Goal: Task Accomplishment & Management: Use online tool/utility

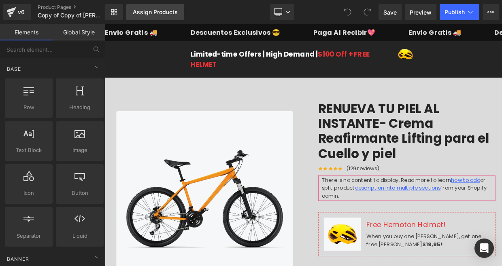
click at [176, 12] on div "Assign Products" at bounding box center [155, 12] width 45 height 6
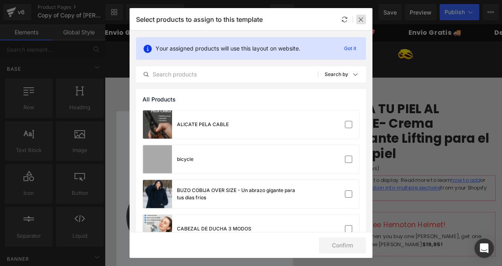
click at [362, 21] on icon at bounding box center [361, 19] width 6 height 6
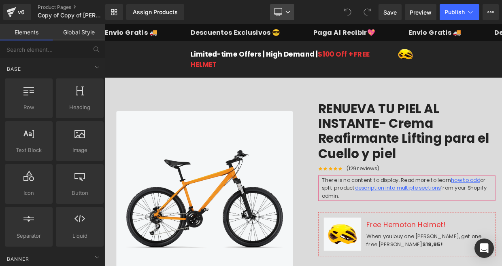
click at [286, 16] on link "Desktop" at bounding box center [282, 12] width 24 height 16
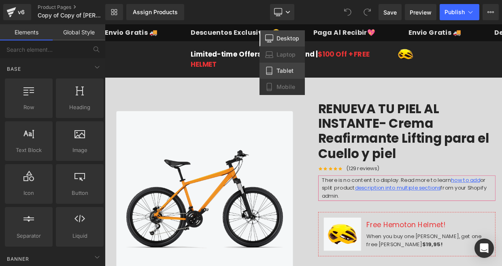
click at [277, 69] on span "Tablet" at bounding box center [285, 70] width 17 height 7
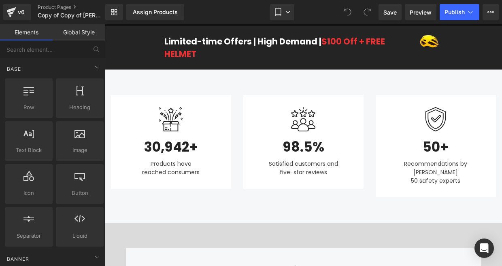
scroll to position [21, 0]
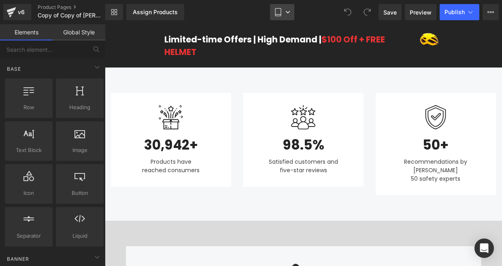
click at [285, 13] on link "Tablet" at bounding box center [282, 12] width 24 height 16
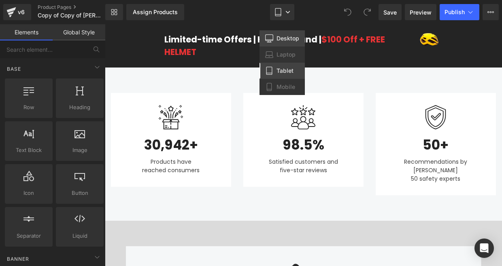
click at [282, 40] on span "Desktop" at bounding box center [288, 38] width 23 height 7
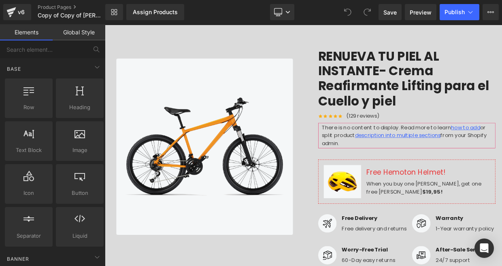
scroll to position [66, 0]
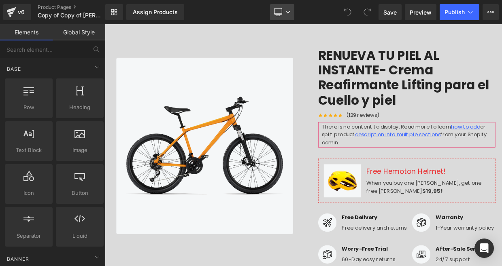
click at [282, 12] on icon at bounding box center [278, 12] width 8 height 6
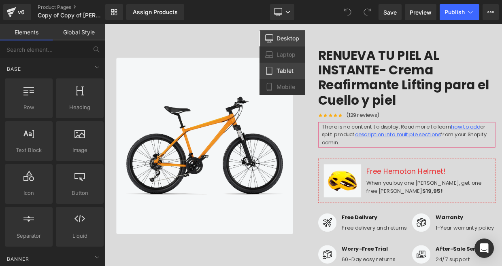
click at [286, 69] on span "Tablet" at bounding box center [285, 70] width 17 height 7
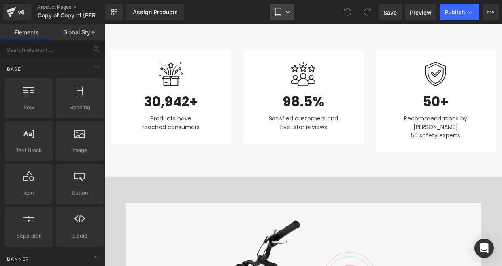
click at [290, 11] on icon at bounding box center [288, 12] width 5 height 5
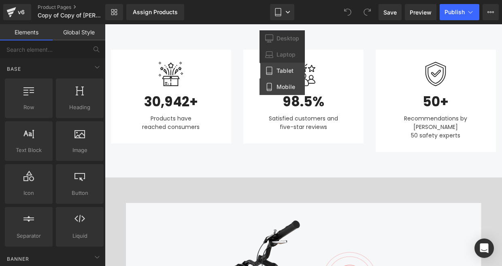
click at [284, 85] on span "Mobile" at bounding box center [286, 86] width 19 height 7
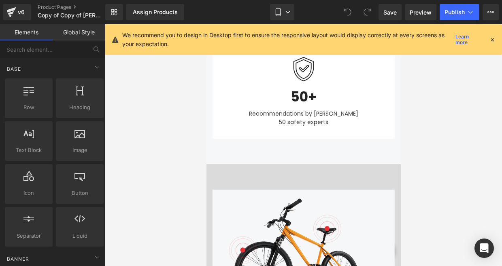
scroll to position [0, 0]
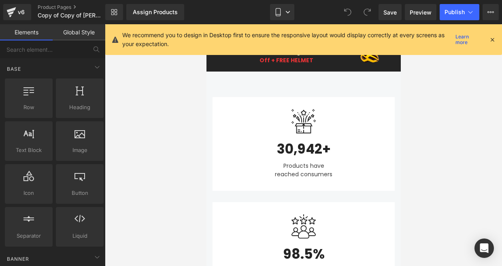
click at [320, 68] on div "Limited-time Offers | High Demand | $100 Off + FREE HELMET Text Block Image Row…" at bounding box center [303, 56] width 194 height 30
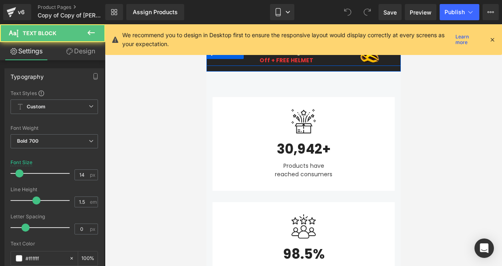
click at [236, 61] on div "Limited-time Offers | High Demand | $100 Off + FREE HELMET" at bounding box center [289, 56] width 141 height 19
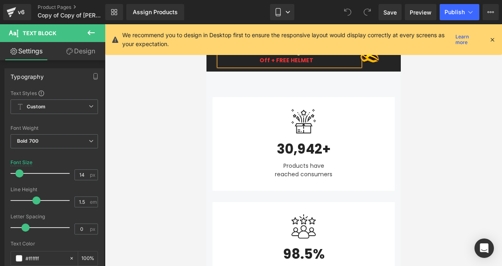
click at [72, 55] on link "Design" at bounding box center [80, 51] width 53 height 18
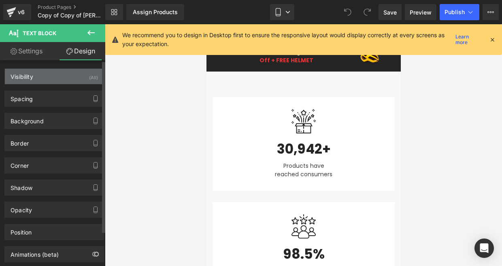
click at [83, 77] on div "Visibility (All)" at bounding box center [54, 76] width 99 height 15
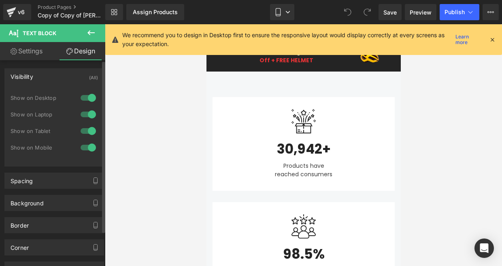
click at [89, 145] on div at bounding box center [88, 147] width 19 height 13
click at [90, 130] on div at bounding box center [88, 131] width 19 height 13
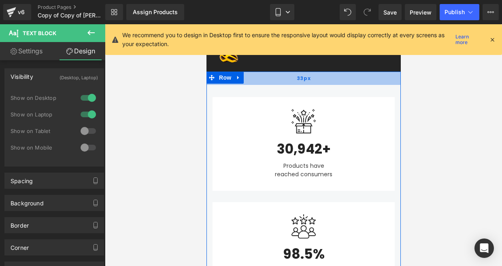
click at [271, 81] on div "33px" at bounding box center [303, 78] width 194 height 13
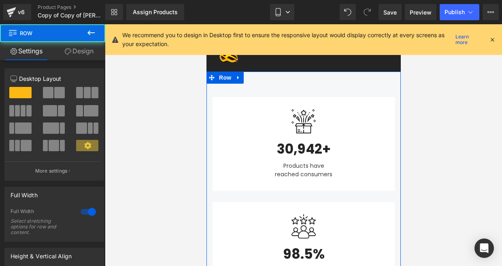
click at [84, 50] on link "Design" at bounding box center [79, 51] width 53 height 18
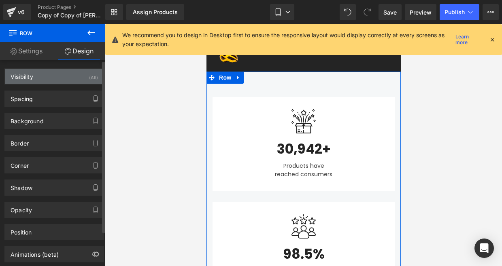
click at [90, 83] on div "Visibility (All)" at bounding box center [54, 76] width 99 height 15
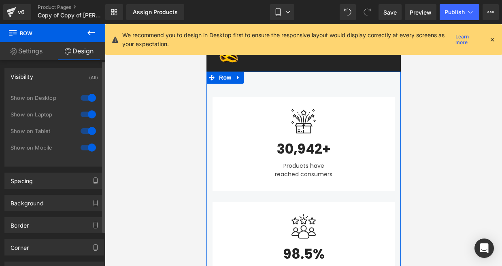
click at [89, 128] on div at bounding box center [88, 131] width 19 height 13
click at [88, 141] on div "Show on Tablet" at bounding box center [54, 135] width 87 height 17
click at [89, 145] on div at bounding box center [88, 147] width 19 height 13
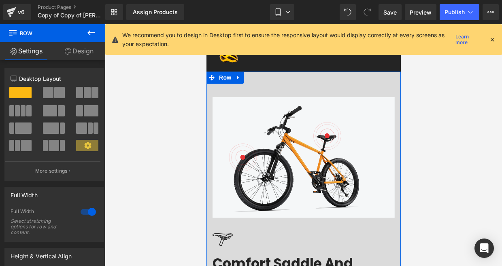
drag, startPoint x: 83, startPoint y: 53, endPoint x: 103, endPoint y: 86, distance: 37.8
click at [83, 53] on link "Design" at bounding box center [79, 51] width 53 height 18
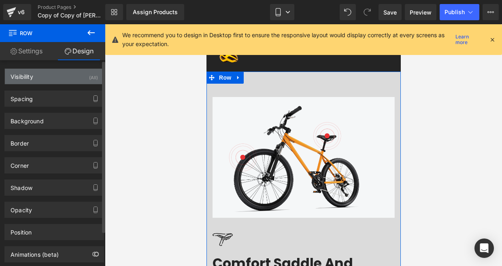
click at [90, 80] on div "(All)" at bounding box center [93, 75] width 9 height 13
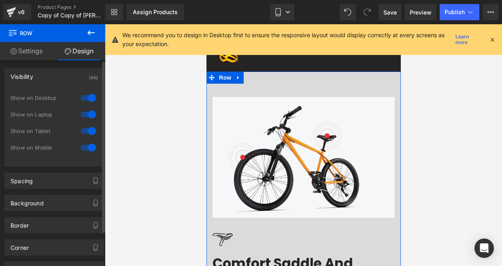
click at [85, 134] on div at bounding box center [88, 131] width 19 height 13
click at [85, 143] on div at bounding box center [88, 147] width 19 height 13
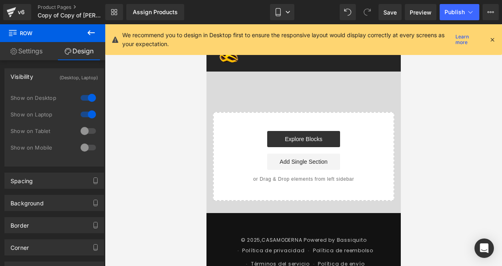
click at [264, 85] on div "Limited-time Offers | High Demand | $100 Off + FREE HELMET Text Block Image Row…" at bounding box center [303, 121] width 194 height 160
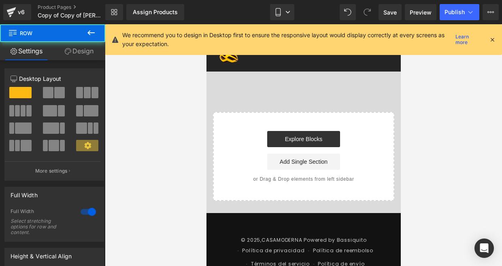
click at [206, 24] on div at bounding box center [206, 24] width 0 height 0
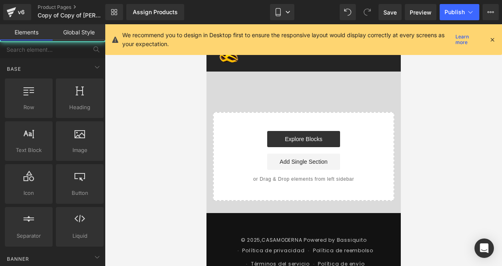
click at [263, 82] on div "Limited-time Offers | High Demand | $100 Off + FREE HELMET Text Block Image Row…" at bounding box center [303, 121] width 194 height 160
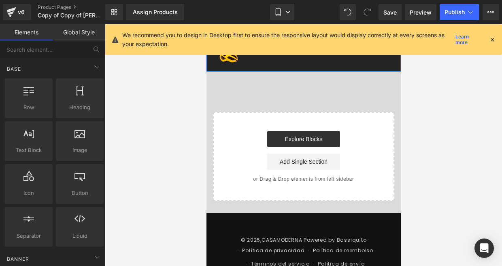
click at [252, 66] on div at bounding box center [303, 69] width 194 height 6
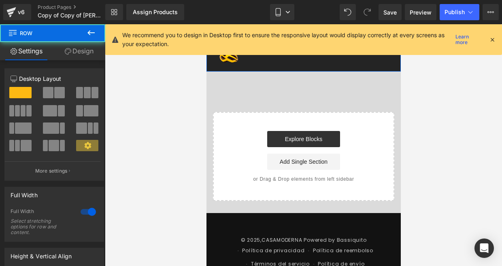
click at [88, 55] on link "Design" at bounding box center [79, 51] width 53 height 18
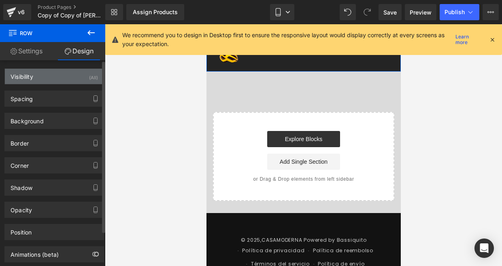
click at [82, 75] on div "Visibility (All)" at bounding box center [54, 76] width 99 height 15
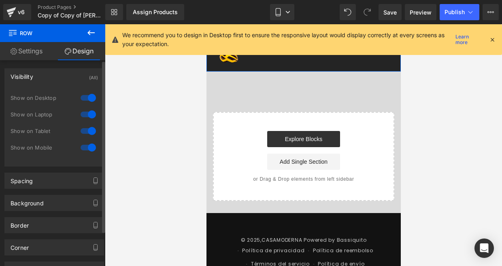
click at [85, 135] on div at bounding box center [88, 131] width 19 height 13
click at [86, 141] on div at bounding box center [88, 147] width 19 height 13
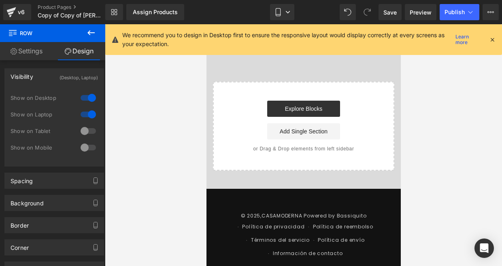
click at [494, 39] on icon at bounding box center [492, 39] width 7 height 7
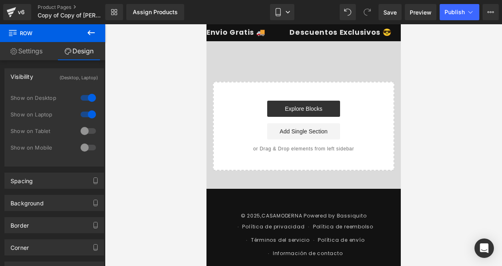
click at [302, 49] on div "Limited-time Offers | High Demand | $100 Off + FREE HELMET Text Block Image Row…" at bounding box center [303, 106] width 194 height 130
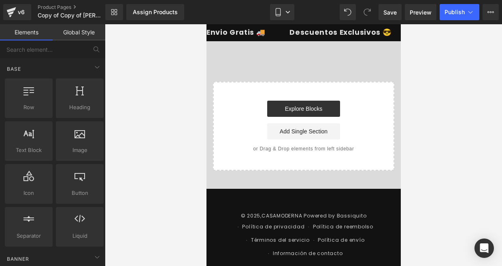
click at [276, 85] on div "Start building your page Explore Blocks Add Single Section or Drag & Drop eleme…" at bounding box center [303, 126] width 180 height 87
click at [394, 10] on span "Save" at bounding box center [390, 12] width 13 height 9
click at [156, 13] on div "Assign Products" at bounding box center [155, 12] width 45 height 6
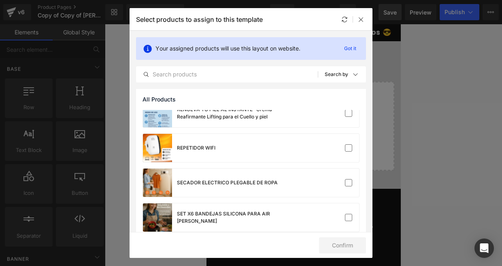
scroll to position [966, 0]
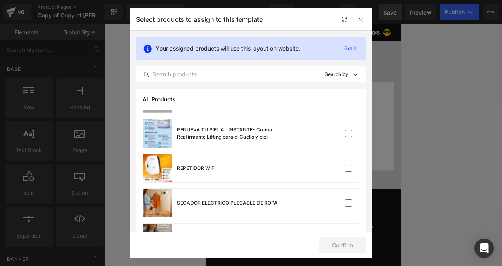
click at [332, 140] on div "RENUEVA TU PIEL AL INSTANTE- Crema Reafirmante Lifting para el Cuello y piel" at bounding box center [251, 133] width 216 height 28
click at [355, 239] on button "Confirm" at bounding box center [342, 246] width 47 height 16
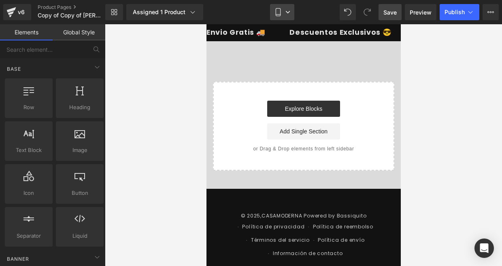
click at [286, 9] on link "Mobile" at bounding box center [282, 12] width 24 height 16
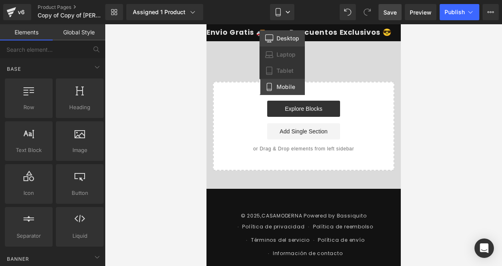
click at [284, 35] on span "Desktop" at bounding box center [288, 38] width 23 height 7
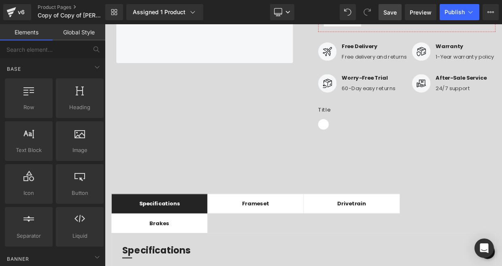
scroll to position [0, 0]
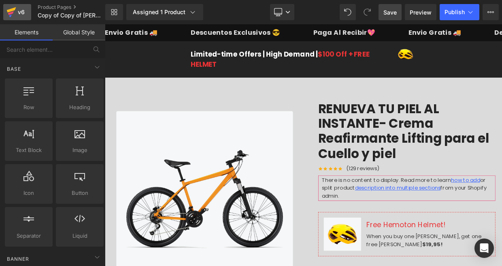
click at [21, 11] on div "v6" at bounding box center [21, 12] width 10 height 11
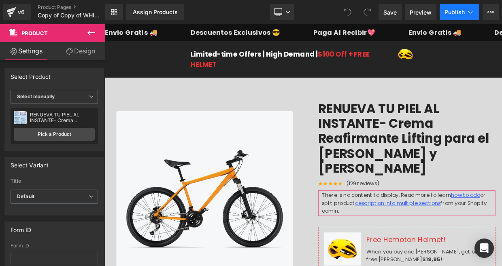
click at [472, 15] on icon at bounding box center [471, 12] width 8 height 8
click at [415, 15] on span "Preview" at bounding box center [421, 12] width 22 height 9
